Goal: Task Accomplishment & Management: Use online tool/utility

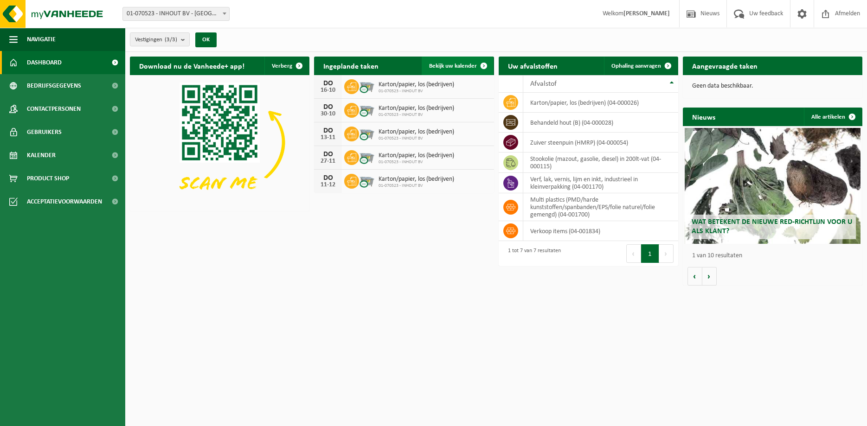
click at [446, 65] on span "Bekijk uw kalender" at bounding box center [453, 66] width 48 height 6
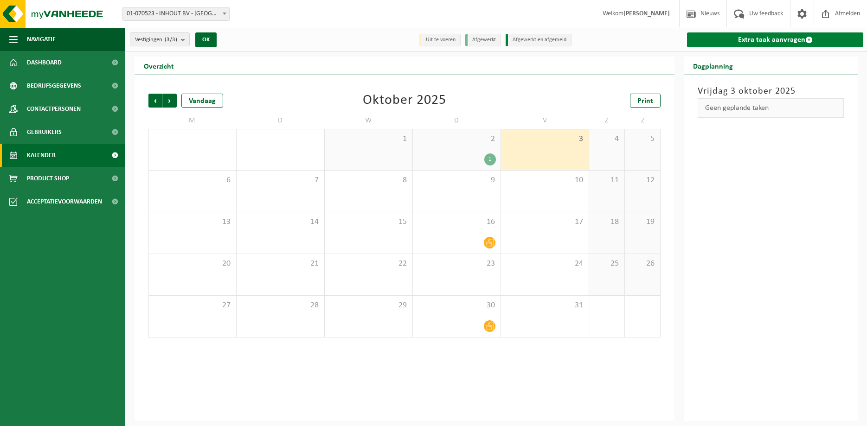
click at [752, 41] on link "Extra taak aanvragen" at bounding box center [775, 39] width 176 height 15
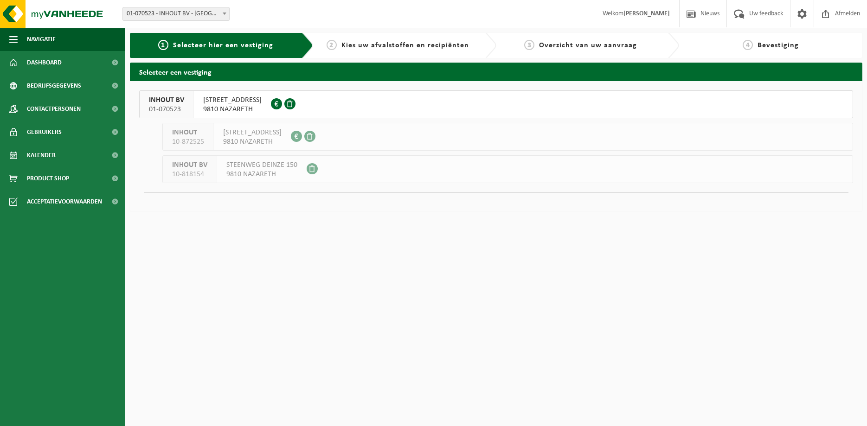
click at [253, 105] on div "LEENSTRAAT 13 9810 NAZARETH 0878.368.355" at bounding box center [232, 104] width 77 height 27
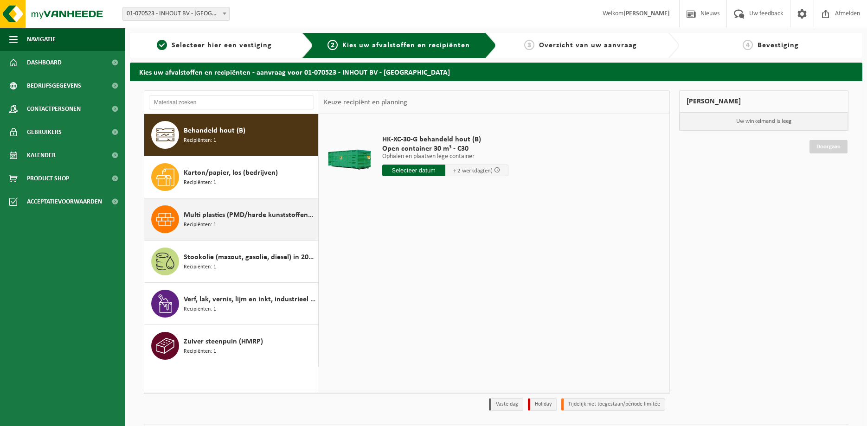
click at [248, 218] on span "Multi plastics (PMD/harde kunststoffen/spanbanden/EPS/folie naturel/folie gemen…" at bounding box center [250, 215] width 132 height 11
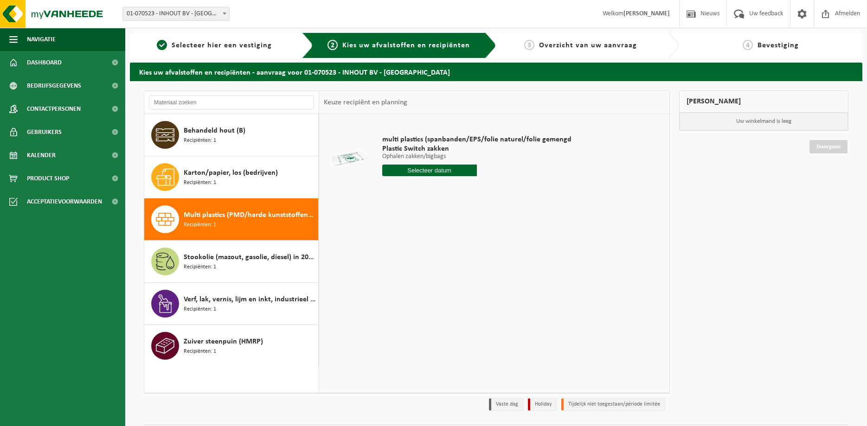
click at [425, 169] on input "text" at bounding box center [429, 171] width 95 height 12
click at [457, 265] on div "24" at bounding box center [456, 267] width 16 height 15
type input "Van 2025-10-24"
click at [468, 184] on input "2" at bounding box center [429, 187] width 95 height 12
click at [468, 184] on input "3" at bounding box center [429, 187] width 95 height 12
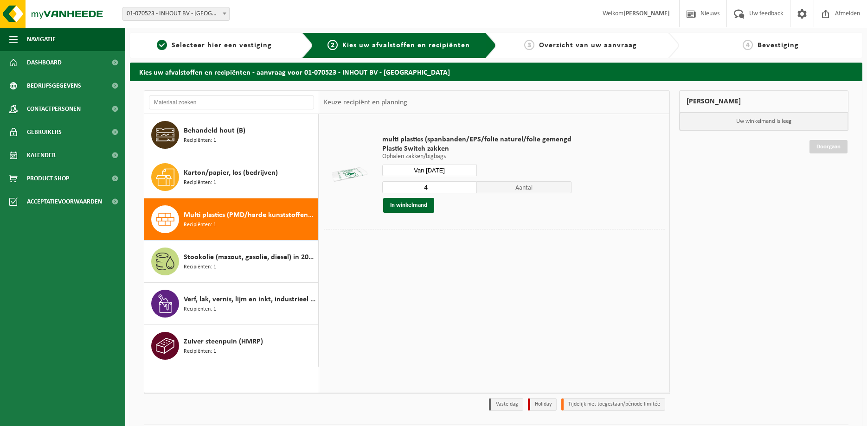
click at [469, 184] on input "4" at bounding box center [429, 187] width 95 height 12
click at [469, 183] on input "5" at bounding box center [429, 187] width 95 height 12
click at [469, 183] on input "6" at bounding box center [429, 187] width 95 height 12
type input "7"
click at [469, 183] on input "7" at bounding box center [429, 187] width 95 height 12
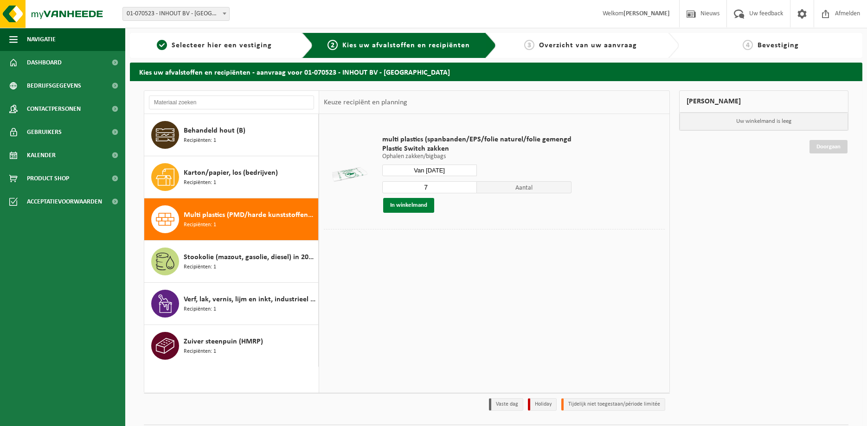
click at [412, 204] on button "In winkelmand" at bounding box center [408, 205] width 51 height 15
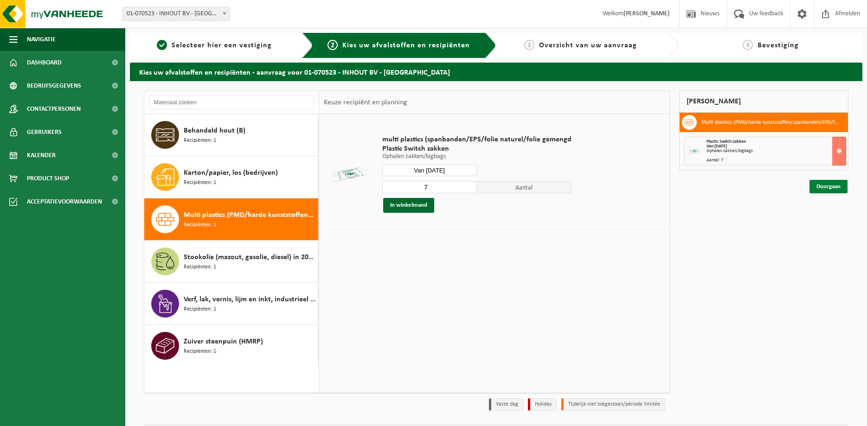
click at [825, 185] on link "Doorgaan" at bounding box center [829, 186] width 38 height 13
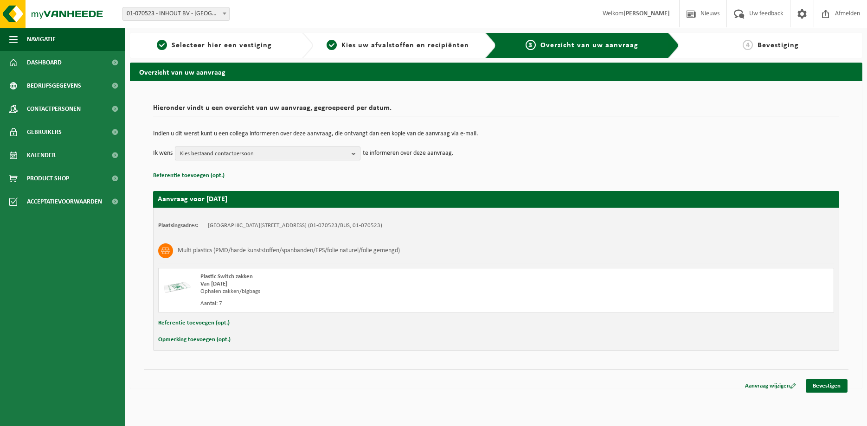
click at [352, 153] on b "button" at bounding box center [356, 153] width 8 height 13
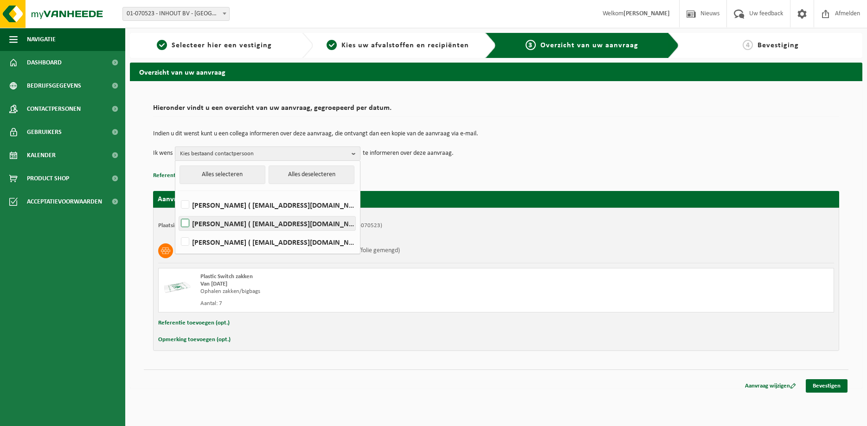
click at [286, 224] on label "[PERSON_NAME] ( [EMAIL_ADDRESS][DOMAIN_NAME] )" at bounding box center [267, 224] width 176 height 14
click at [178, 212] on input "[PERSON_NAME] ( [EMAIL_ADDRESS][DOMAIN_NAME] )" at bounding box center [177, 212] width 0 height 0
checkbox input "true"
click at [508, 147] on td "Ik wens Femke Gillis Alles selecteren Alles deselecteren Maarten Coupé ( info@i…" at bounding box center [496, 154] width 686 height 14
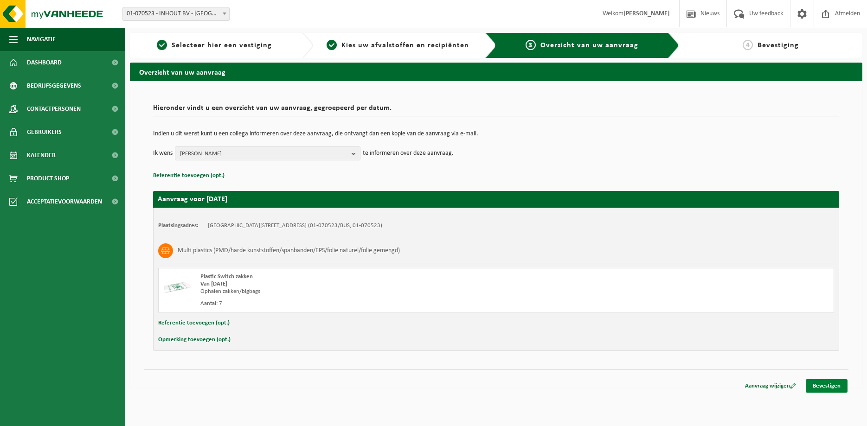
click at [827, 387] on link "Bevestigen" at bounding box center [827, 386] width 42 height 13
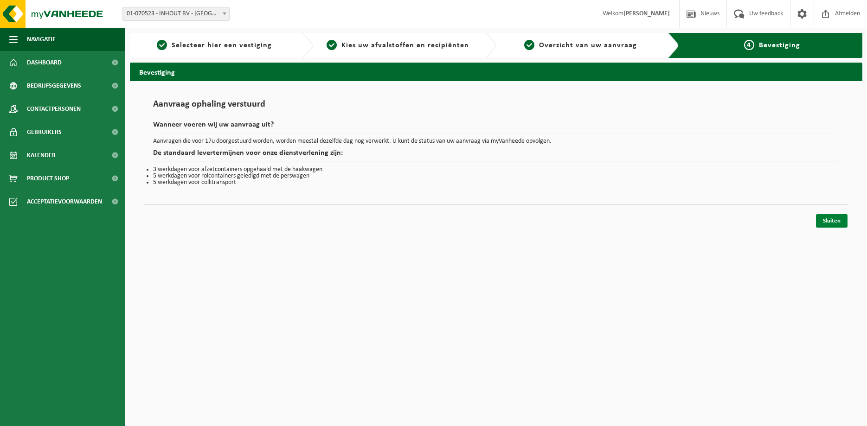
click at [825, 220] on link "Sluiten" at bounding box center [832, 220] width 32 height 13
